Goal: Task Accomplishment & Management: Manage account settings

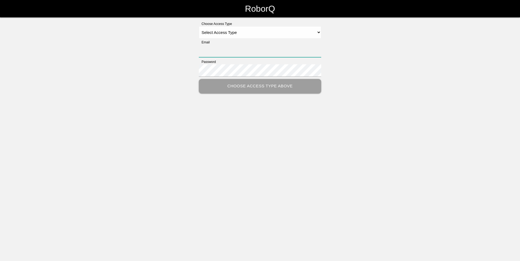
type input "[EMAIL_ADDRESS][DOMAIN_NAME]"
click at [319, 32] on select "Select Access Type Admin Customer Supervisor Worker" at bounding box center [260, 32] width 122 height 12
select select "Admin"
click at [199, 26] on select "Select Access Type Admin Customer Supervisor Worker" at bounding box center [260, 32] width 122 height 12
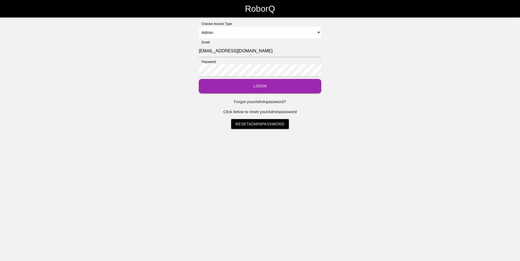
click at [255, 88] on button "Login" at bounding box center [260, 86] width 122 height 14
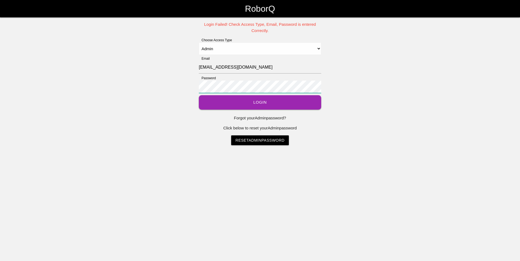
click at [195, 86] on div "Login Failed! Check Access Type, Email, Password is entered Correctly. Choose A…" at bounding box center [260, 83] width 520 height 124
click at [199, 95] on button "Login" at bounding box center [260, 102] width 122 height 14
click at [252, 139] on link "Reset Admin Password" at bounding box center [260, 141] width 58 height 10
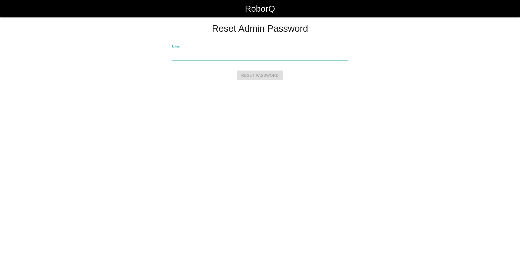
click at [199, 57] on input "Email" at bounding box center [260, 54] width 176 height 13
type input "[EMAIL_ADDRESS][DOMAIN_NAME]"
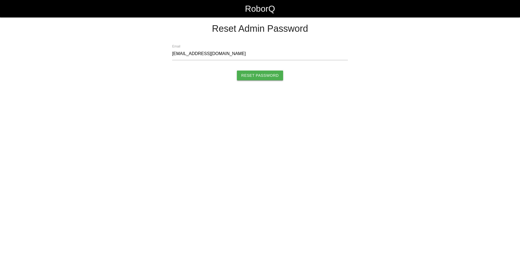
click at [251, 76] on input "Reset Password" at bounding box center [260, 76] width 46 height 10
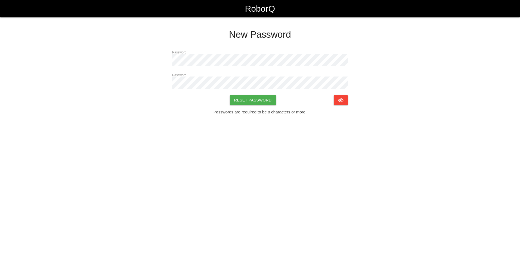
click at [159, 146] on html "RoborQ New Password Password Password Reset Password Passwords are required to …" at bounding box center [260, 73] width 520 height 147
click at [187, 147] on html "RoborQ New Password Password Password Reset Password Passwords are required to …" at bounding box center [260, 73] width 520 height 147
click at [339, 101] on icon at bounding box center [341, 100] width 6 height 10
click at [253, 100] on button "Reset Password" at bounding box center [253, 100] width 46 height 10
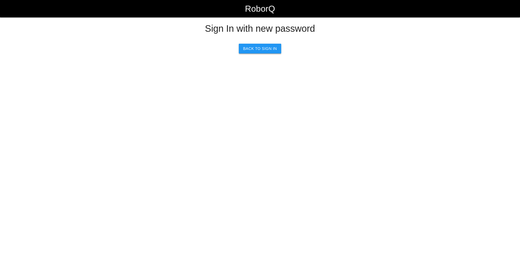
click at [256, 48] on link "Back to Sign In" at bounding box center [260, 49] width 42 height 10
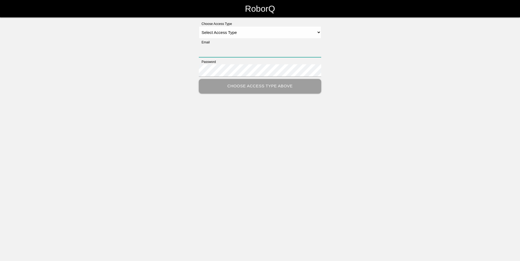
type input "[EMAIL_ADDRESS][DOMAIN_NAME]"
click at [319, 30] on select "Select Access Type Admin Customer Supervisor Worker" at bounding box center [260, 32] width 122 height 12
select select "Admin"
click at [199, 26] on select "Select Access Type Admin Customer Supervisor Worker" at bounding box center [260, 32] width 122 height 12
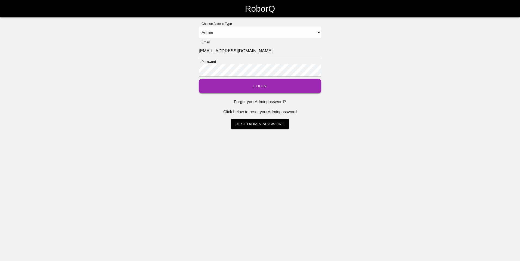
click at [257, 87] on button "Login" at bounding box center [260, 86] width 122 height 14
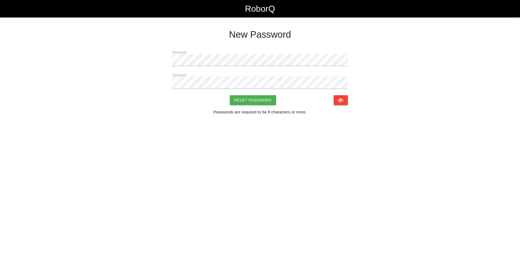
click at [342, 100] on icon at bounding box center [341, 100] width 6 height 10
click at [252, 98] on button "Reset Password" at bounding box center [253, 100] width 46 height 10
